Goal: Contribute content: Add original content to the website for others to see

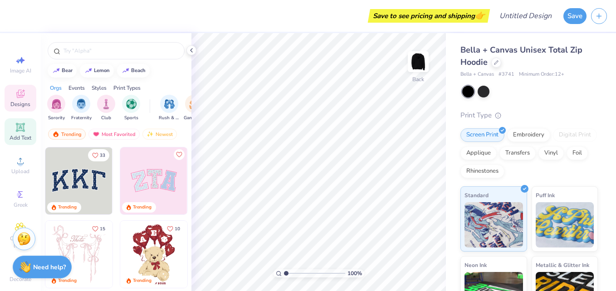
click at [26, 124] on div "Add Text" at bounding box center [21, 131] width 32 height 27
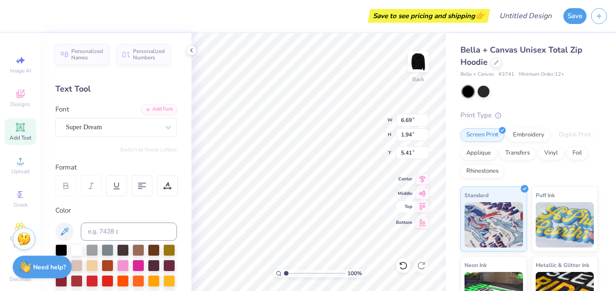
click at [410, 208] on span "Top" at bounding box center [404, 207] width 16 height 6
type input "1.52"
type textarea "BB"
click at [103, 128] on div "Super Dream" at bounding box center [112, 127] width 95 height 14
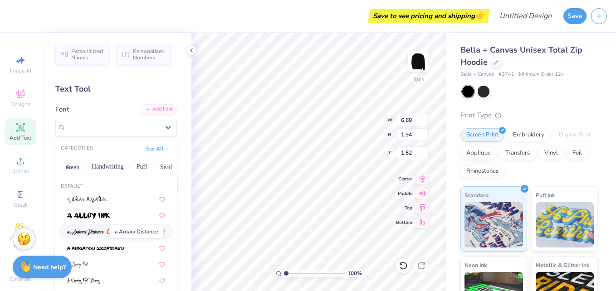
click at [93, 234] on img at bounding box center [85, 232] width 37 height 6
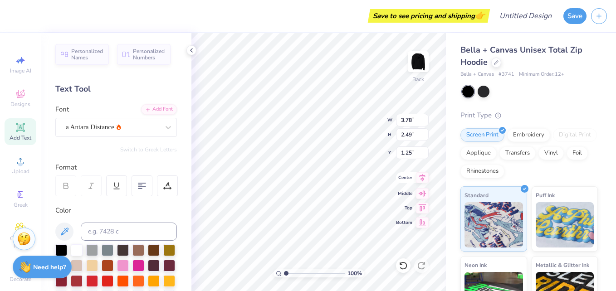
click at [425, 178] on icon at bounding box center [422, 177] width 13 height 11
click at [416, 191] on div "Middle" at bounding box center [412, 192] width 33 height 11
click at [415, 178] on div "Center" at bounding box center [412, 177] width 33 height 11
click at [412, 211] on div "Top" at bounding box center [412, 206] width 33 height 11
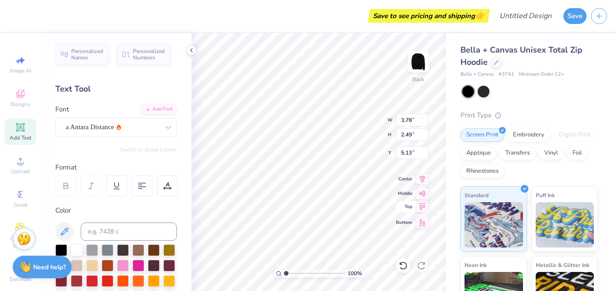
type input "0.50"
click at [406, 181] on div "Center" at bounding box center [412, 177] width 33 height 11
click at [129, 265] on div at bounding box center [123, 265] width 12 height 12
click at [75, 250] on div at bounding box center [77, 250] width 12 height 12
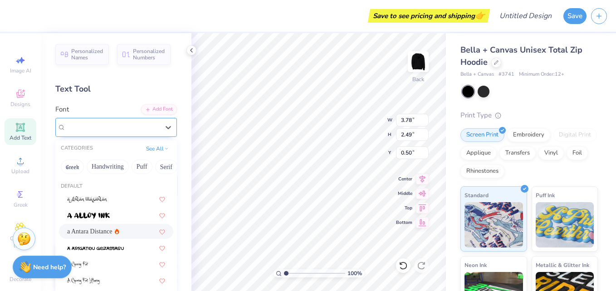
click at [142, 129] on div "a Antara Distance" at bounding box center [112, 127] width 95 height 14
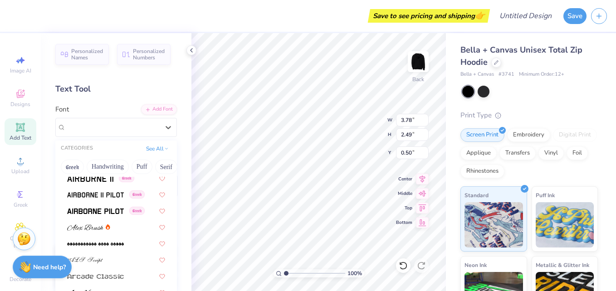
scroll to position [221, 0]
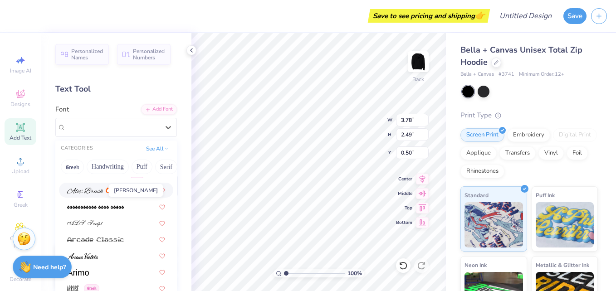
click at [98, 191] on img at bounding box center [85, 191] width 36 height 6
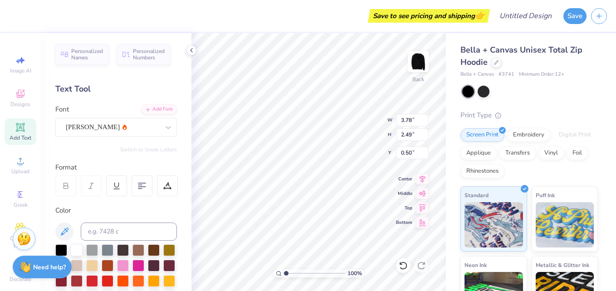
type input "4.69"
type input "1.98"
type input "0.75"
click at [160, 131] on div at bounding box center [168, 127] width 16 height 16
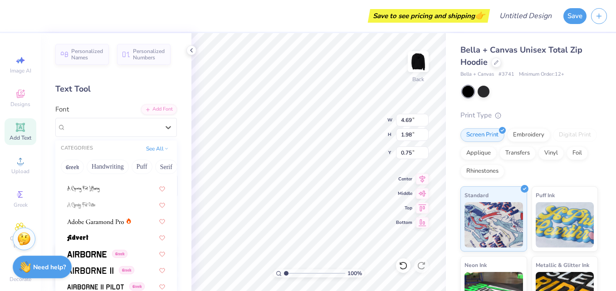
scroll to position [111, 0]
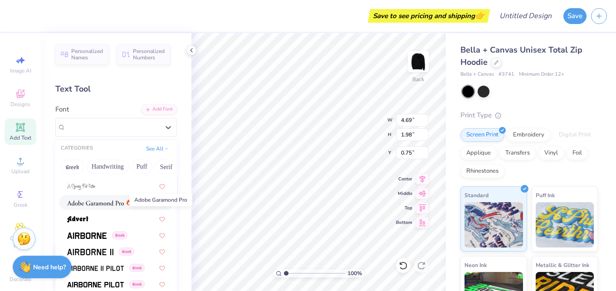
click at [104, 205] on img at bounding box center [95, 203] width 57 height 6
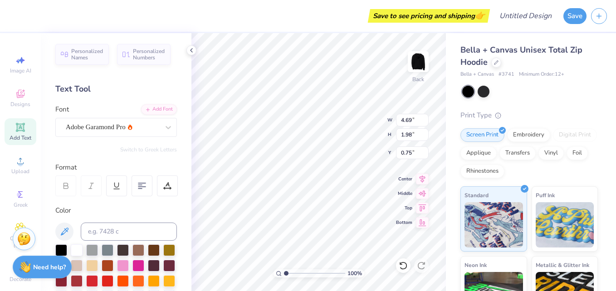
type input "3.10"
type input "1.84"
type input "0.82"
click at [152, 133] on div "Adobe Garamond Pro" at bounding box center [112, 127] width 95 height 14
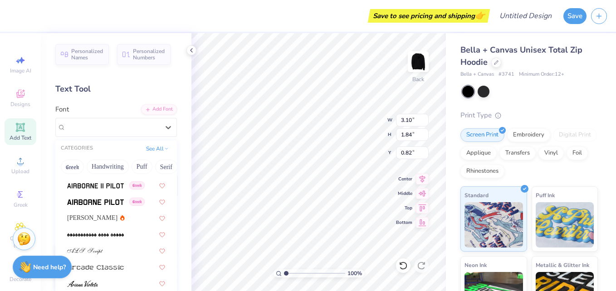
scroll to position [175, 0]
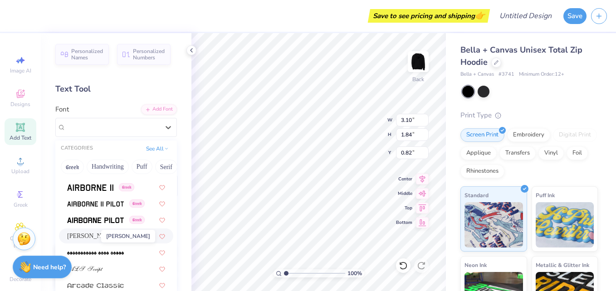
click at [94, 234] on span "[PERSON_NAME]" at bounding box center [92, 236] width 50 height 10
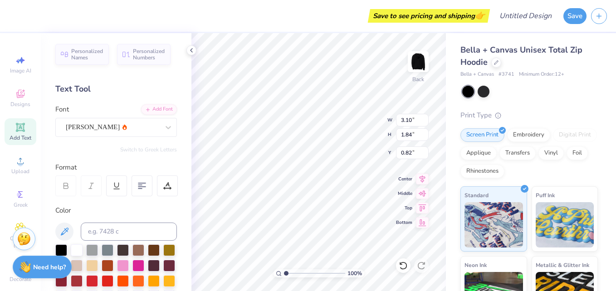
type input "4.69"
type input "1.98"
type input "0.75"
click at [160, 130] on div at bounding box center [168, 127] width 16 height 16
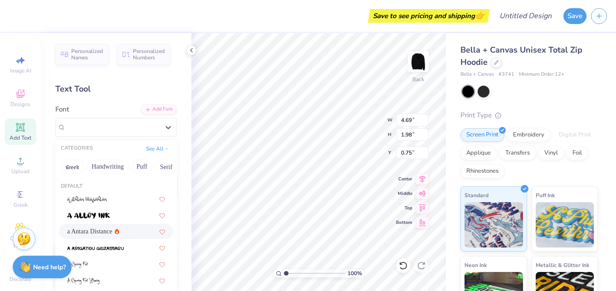
click at [102, 231] on div "a Antara Distance" at bounding box center [93, 232] width 52 height 10
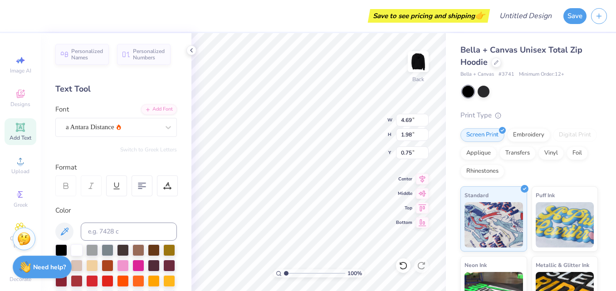
type input "3.78"
type input "2.49"
type input "0.50"
type input "3.29"
type input "2.17"
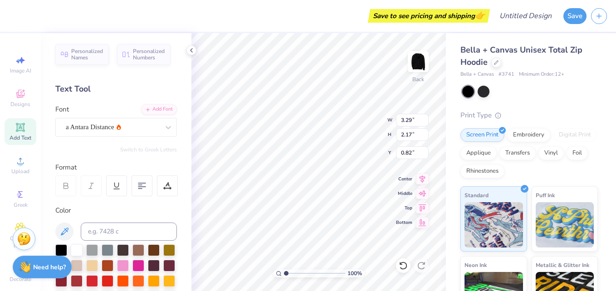
type input "0.50"
click at [81, 59] on span "Personalized Names" at bounding box center [87, 53] width 32 height 13
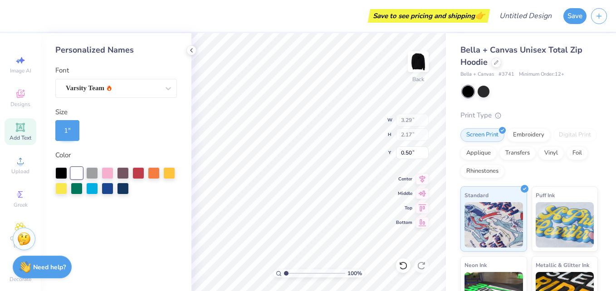
type input "6.21"
type input "1.00"
type input "5.88"
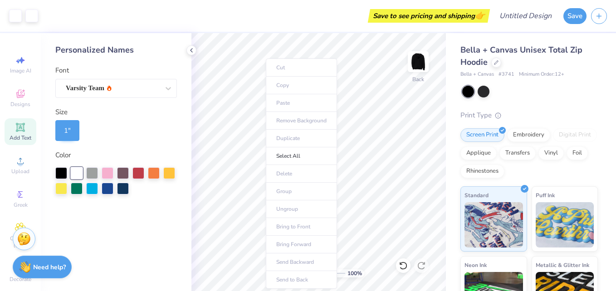
click at [286, 175] on ul "Cut Copy Paste Remove Background Duplicate Select All Delete Group Ungroup Brin…" at bounding box center [301, 174] width 71 height 230
click at [285, 175] on ul "Cut Copy Paste Remove Background Duplicate Select All Delete Group Ungroup Brin…" at bounding box center [301, 174] width 71 height 230
click at [284, 71] on ul "Cut Copy Paste Remove Background Duplicate Select All Delete Group Ungroup Brin…" at bounding box center [301, 174] width 71 height 230
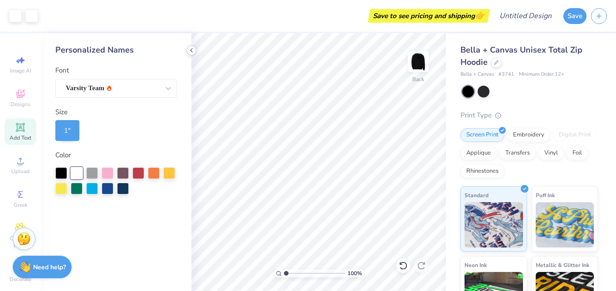
click at [195, 49] on icon at bounding box center [191, 50] width 7 height 7
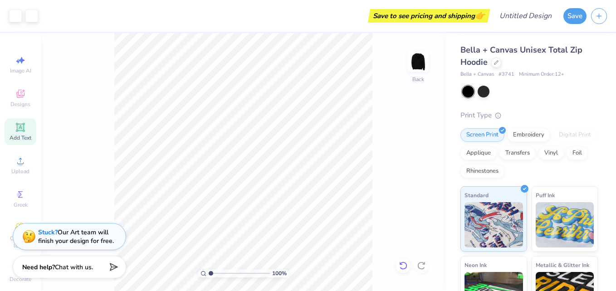
click at [401, 266] on icon at bounding box center [403, 265] width 9 height 9
click at [416, 66] on img at bounding box center [418, 62] width 36 height 36
click at [415, 60] on img at bounding box center [418, 62] width 36 height 36
click at [518, 136] on div "Embroidery" at bounding box center [528, 134] width 43 height 14
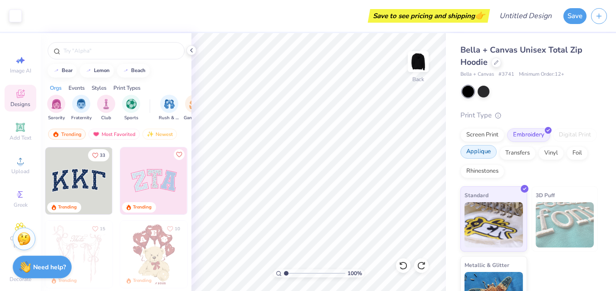
click at [497, 152] on div "Applique" at bounding box center [478, 152] width 36 height 14
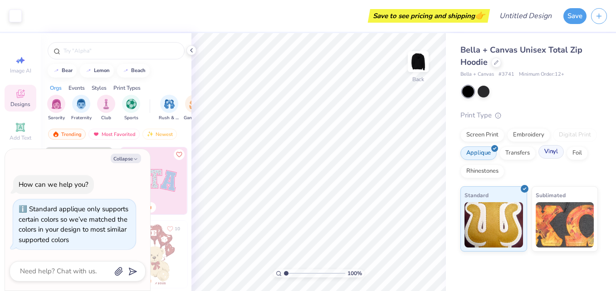
click at [555, 147] on div "Vinyl" at bounding box center [550, 152] width 25 height 14
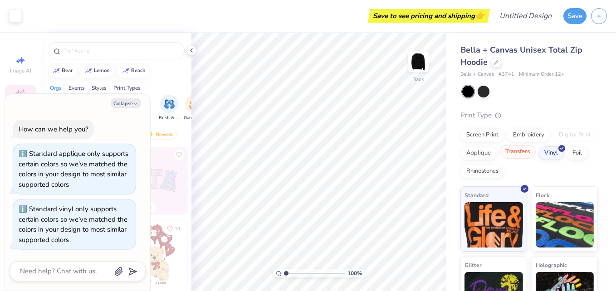
click at [536, 153] on div "Transfers" at bounding box center [517, 152] width 36 height 14
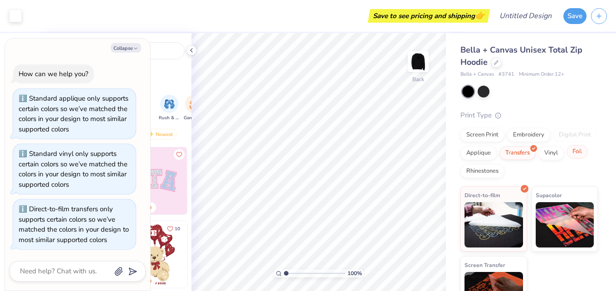
click at [567, 159] on div "Foil" at bounding box center [577, 152] width 21 height 14
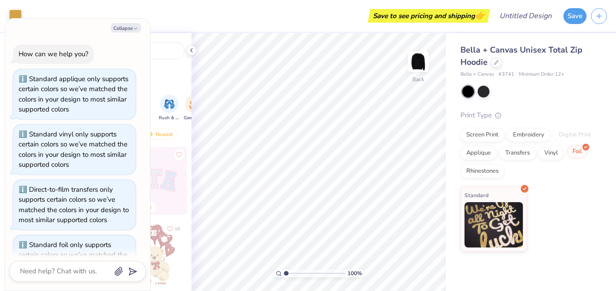
scroll to position [36, 0]
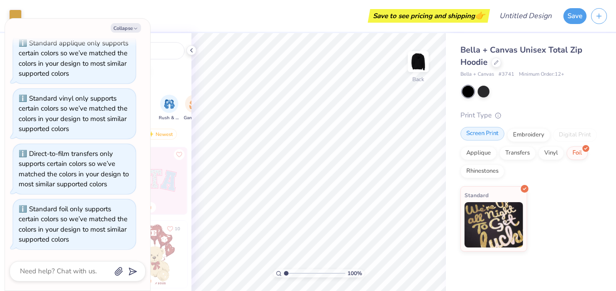
click at [478, 131] on div "Screen Print" at bounding box center [482, 134] width 44 height 14
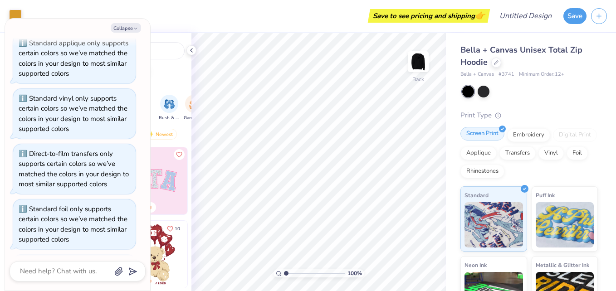
scroll to position [91, 0]
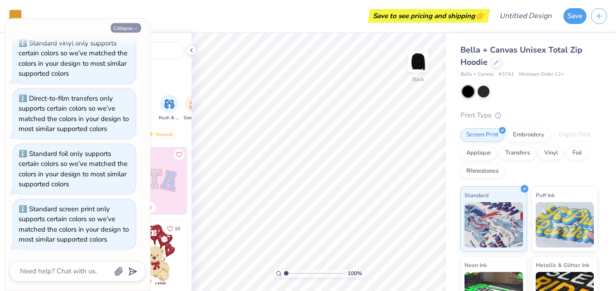
click at [121, 26] on button "Collapse" at bounding box center [126, 28] width 30 height 10
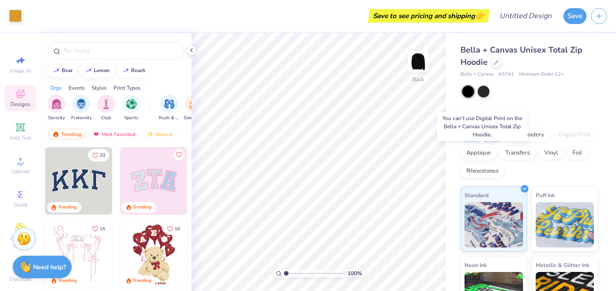
click at [553, 142] on div "Digital Print" at bounding box center [575, 135] width 44 height 14
click at [497, 150] on div "Applique" at bounding box center [478, 152] width 36 height 14
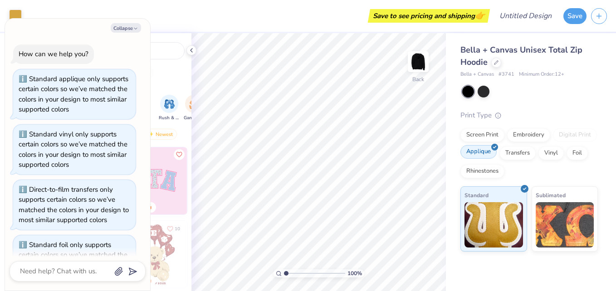
scroll to position [147, 0]
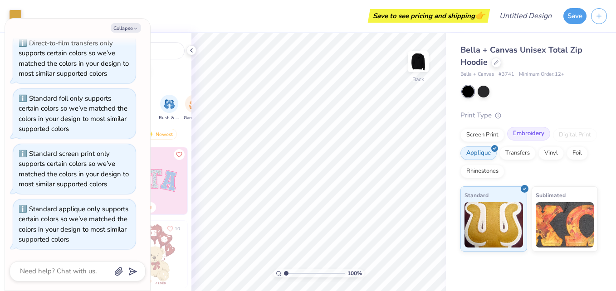
click at [518, 131] on div "Embroidery" at bounding box center [528, 134] width 43 height 14
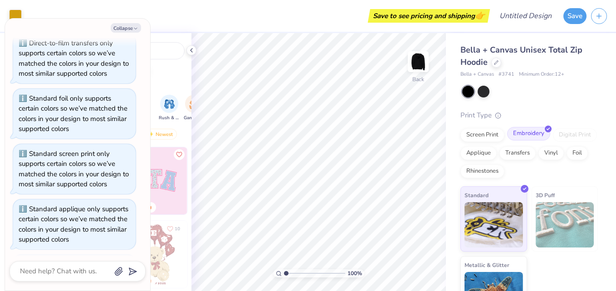
scroll to position [202, 0]
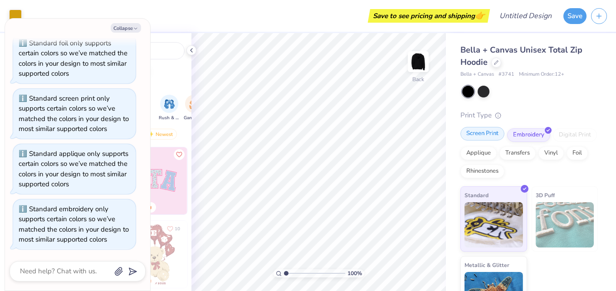
click at [485, 137] on div "Screen Print" at bounding box center [482, 134] width 44 height 14
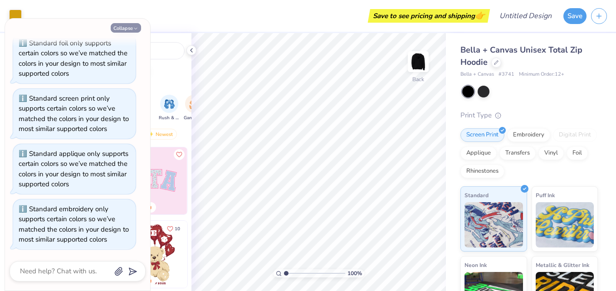
click at [130, 25] on button "Collapse" at bounding box center [126, 28] width 30 height 10
type textarea "x"
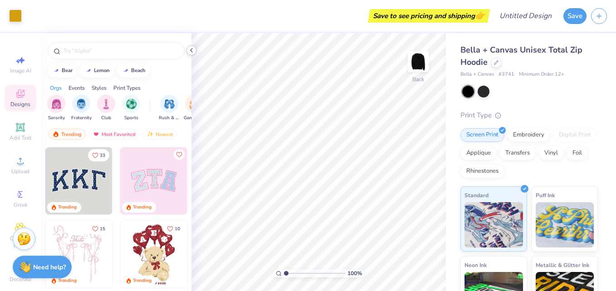
click at [189, 49] on icon at bounding box center [191, 50] width 7 height 7
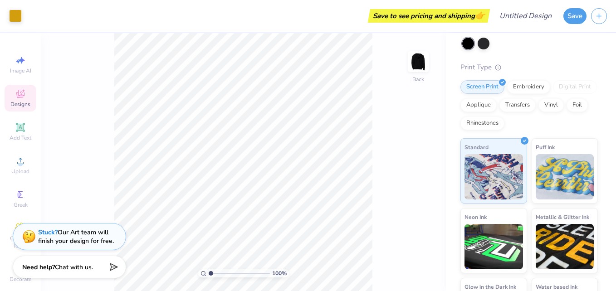
scroll to position [58, 0]
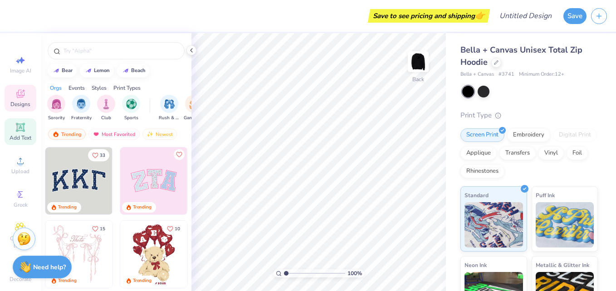
click at [16, 129] on icon at bounding box center [20, 127] width 9 height 9
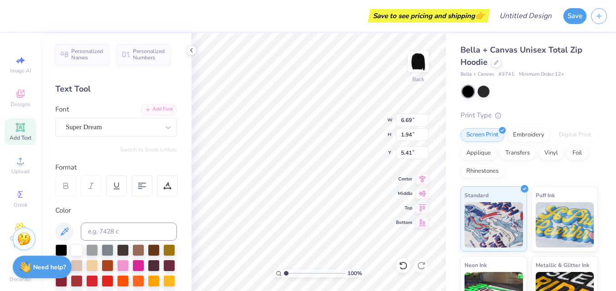
scroll to position [8, 1]
type textarea "T"
type textarea "BB"
click at [100, 133] on div "Super Dream" at bounding box center [112, 127] width 95 height 14
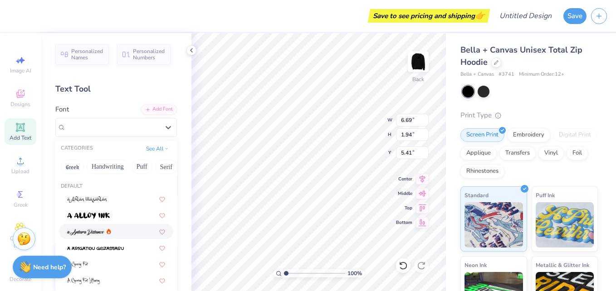
click at [106, 231] on div at bounding box center [89, 232] width 44 height 10
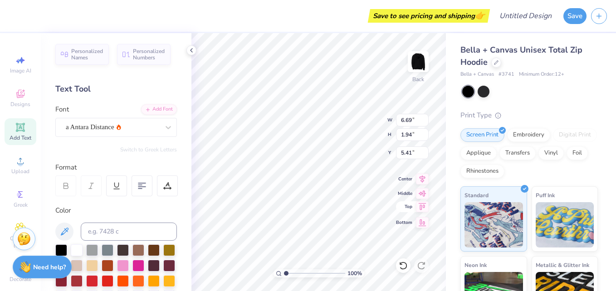
click at [406, 204] on span "Top" at bounding box center [404, 207] width 16 height 6
type input "3.78"
type input "2.49"
type input "0.51"
type input "2.97"
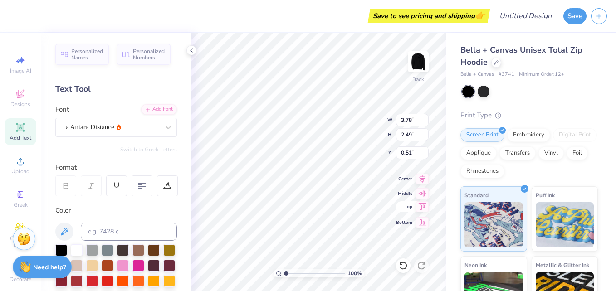
type input "1.96"
type input "1.04"
type input "0.50"
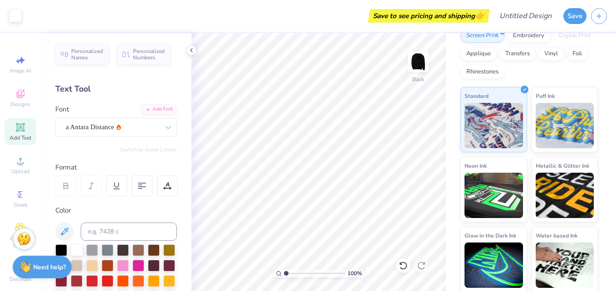
scroll to position [100, 0]
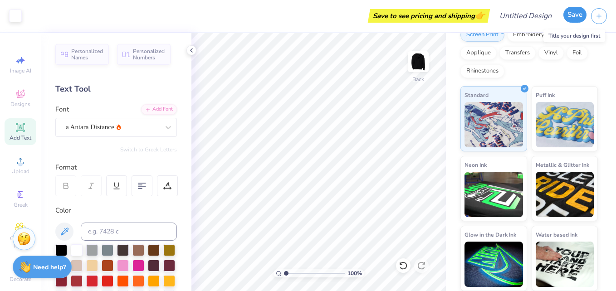
click at [574, 16] on button "Save" at bounding box center [574, 15] width 23 height 16
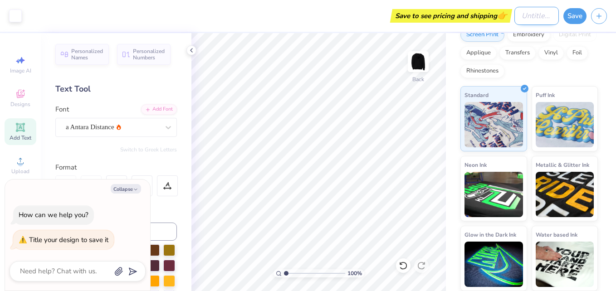
type textarea "x"
click at [515, 17] on input "Design Title" at bounding box center [536, 16] width 44 height 18
type input "B"
type textarea "x"
type input "BB"
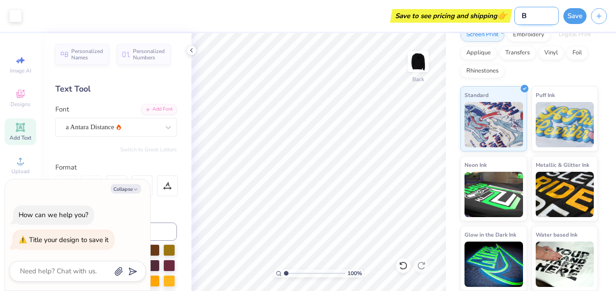
type textarea "x"
type input "BB"
click at [574, 10] on button "Save" at bounding box center [574, 15] width 23 height 16
type textarea "x"
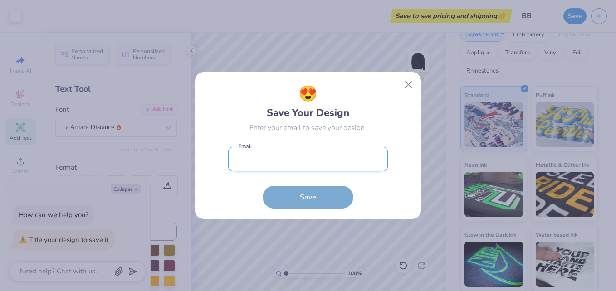
click at [366, 155] on input "email" at bounding box center [308, 159] width 160 height 25
type input "breonaleigh16@gmail.com"
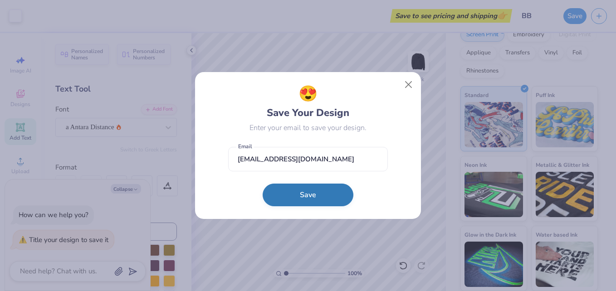
click at [312, 197] on button "Save" at bounding box center [308, 195] width 91 height 23
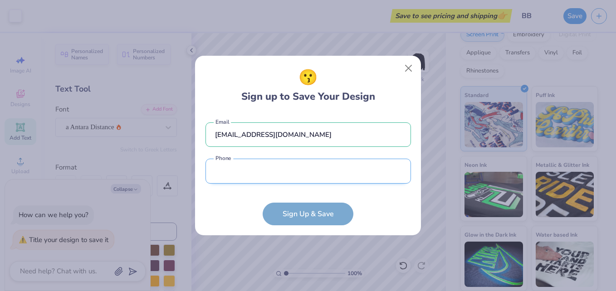
click at [266, 175] on input "tel" at bounding box center [307, 171] width 205 height 25
type input "(256) 509-54"
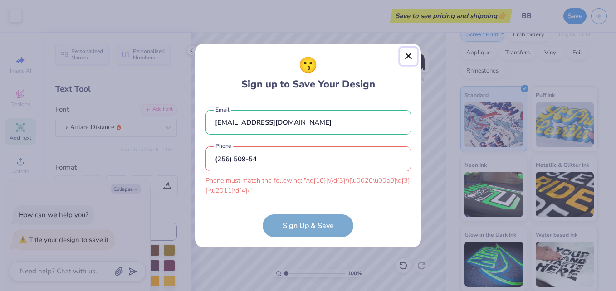
click at [407, 69] on div "😗 Sign up to Save Your Design breonaleigh16@gmail.com Email (256) 509-54 Phone …" at bounding box center [308, 145] width 227 height 205
type textarea "x"
